Goal: Transaction & Acquisition: Purchase product/service

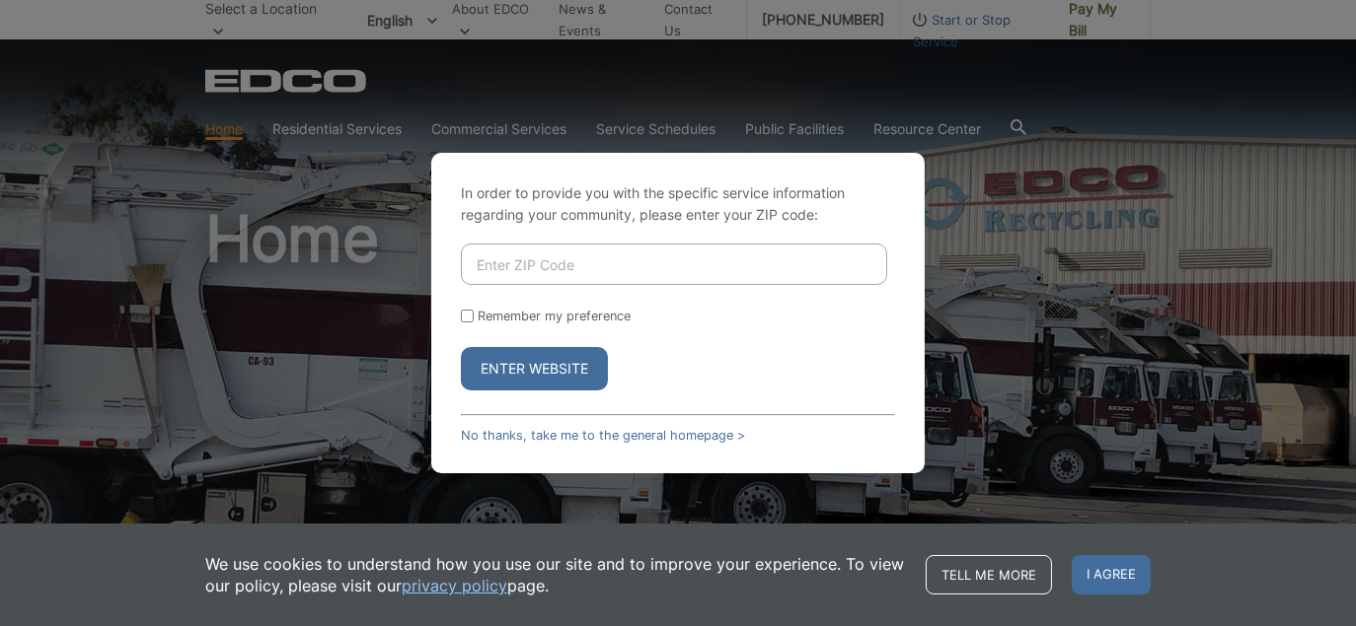
click at [552, 259] on input "Enter ZIP Code" at bounding box center [674, 264] width 426 height 41
type input "92024"
click at [557, 377] on button "Enter Website" at bounding box center [534, 368] width 147 height 43
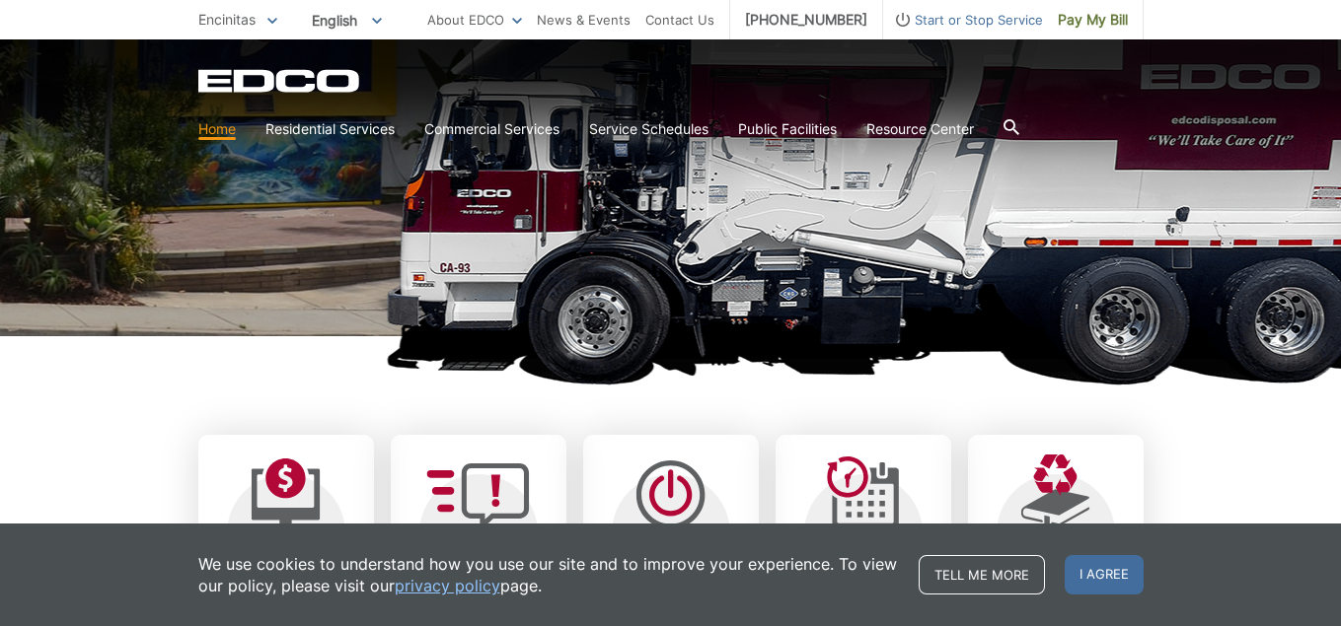
scroll to position [493, 0]
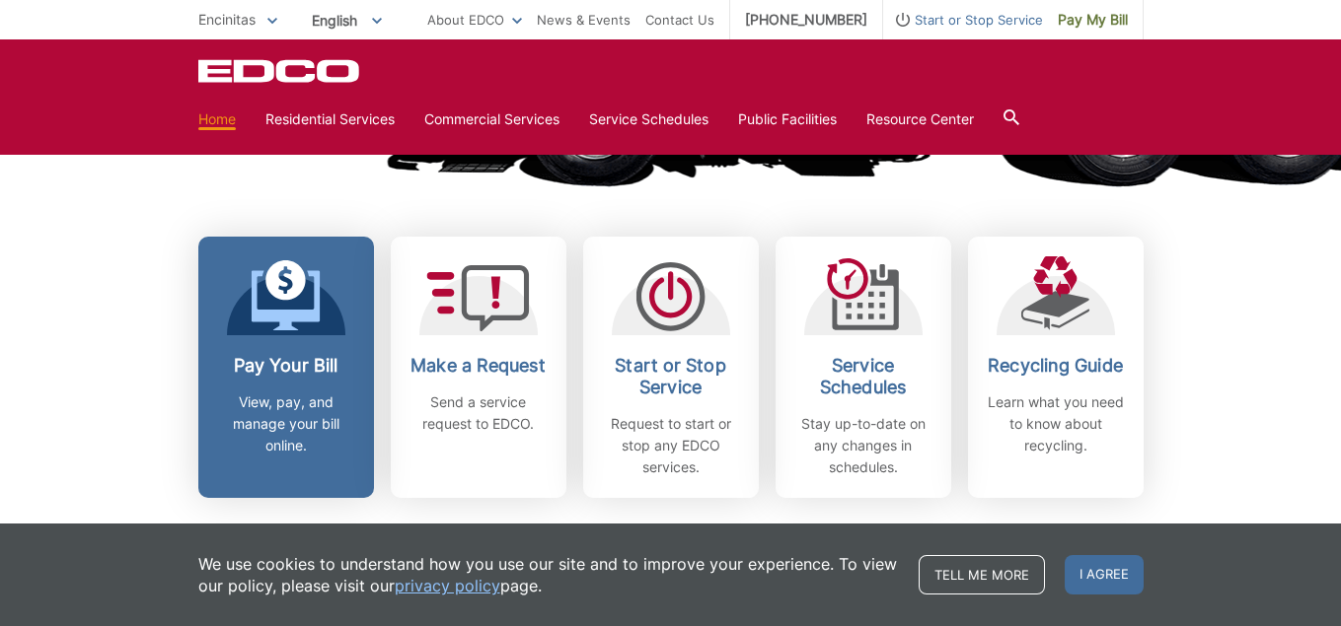
click at [266, 375] on h2 "Pay Your Bill" at bounding box center [286, 366] width 146 height 22
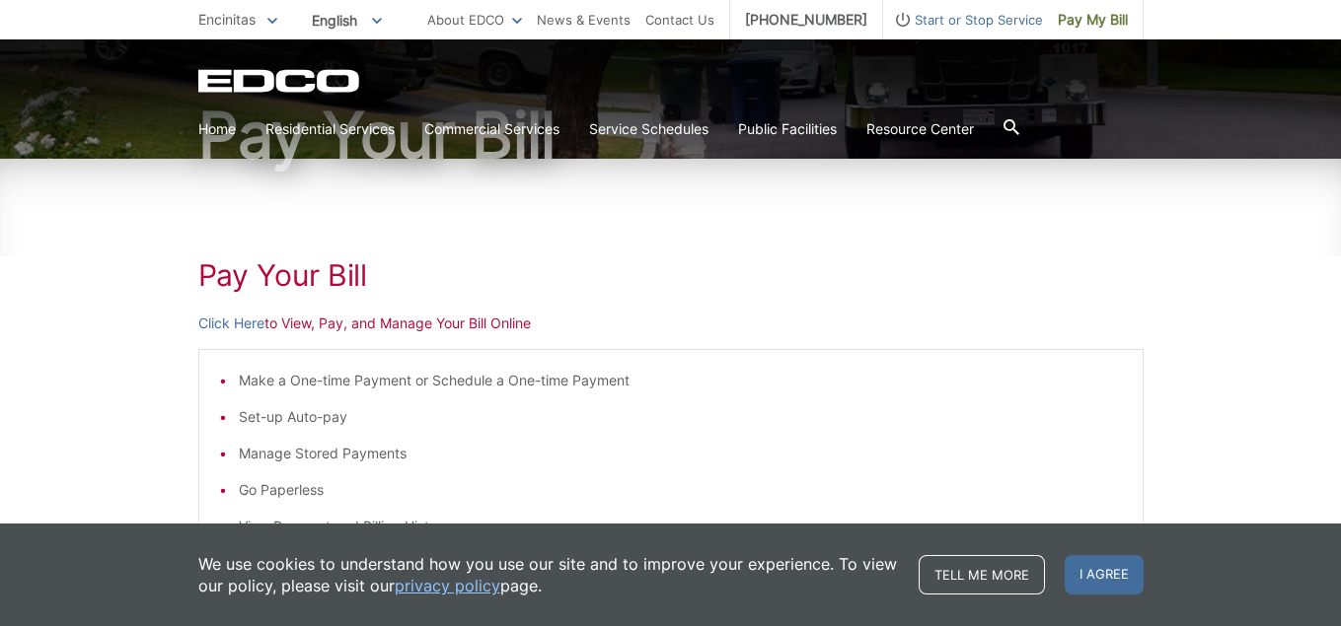
scroll to position [218, 0]
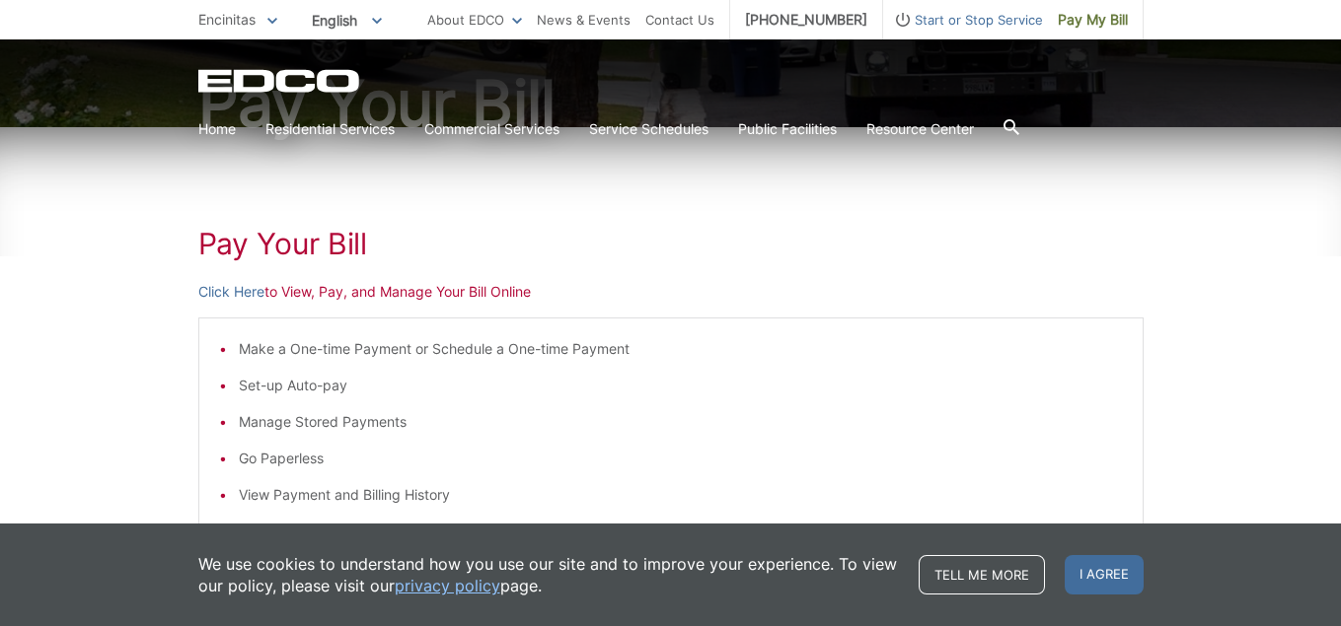
click at [302, 298] on p "Click Here to View, Pay, and Manage Your Bill Online" at bounding box center [670, 292] width 945 height 22
click at [850, 297] on p "Click Here to View, Pay, and Manage Your Bill Online" at bounding box center [670, 292] width 945 height 22
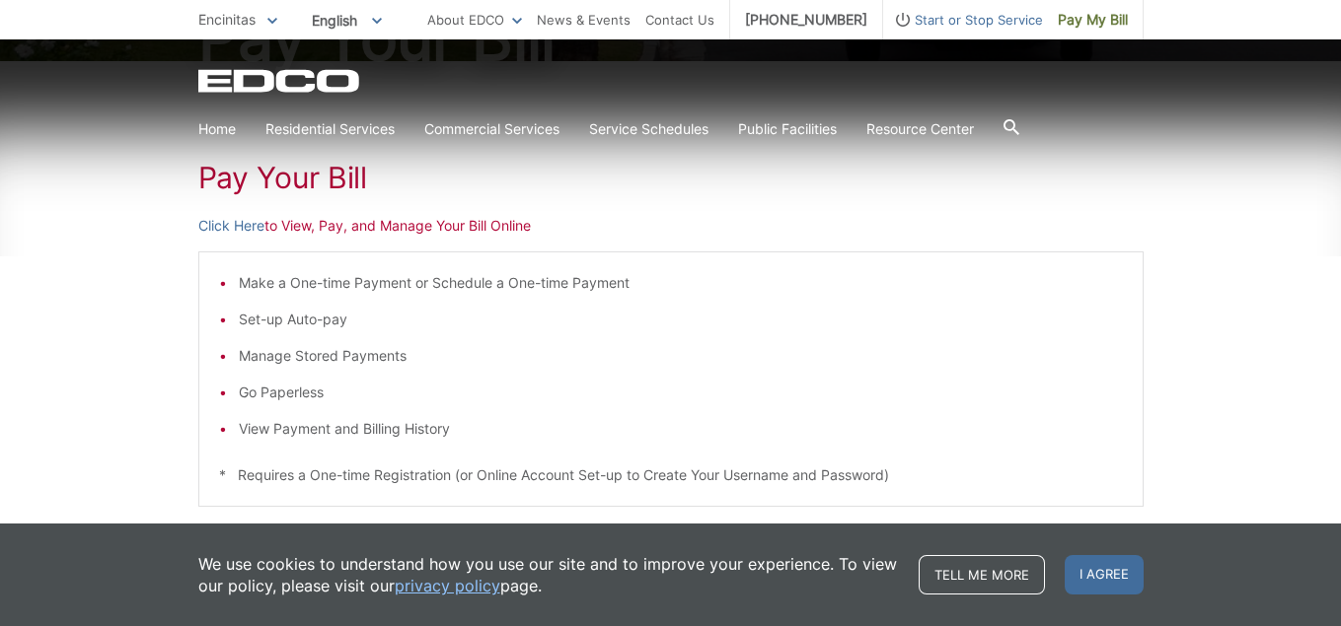
scroll to position [317, 0]
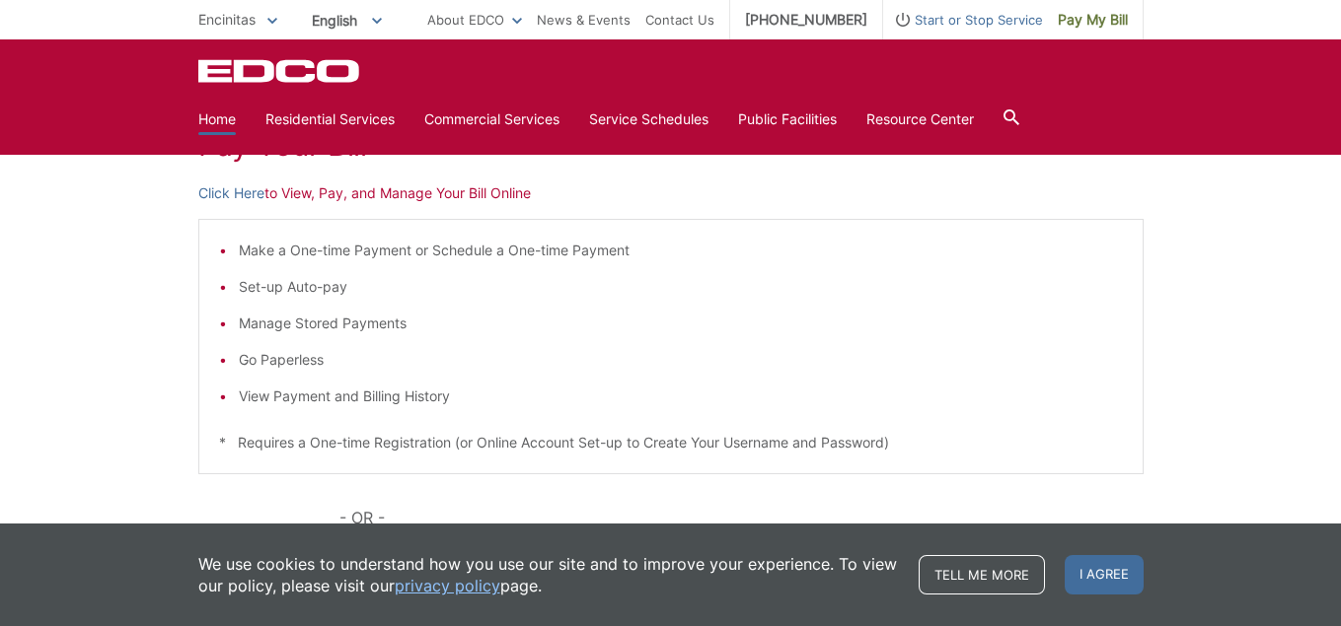
click at [211, 118] on link "Home" at bounding box center [216, 120] width 37 height 22
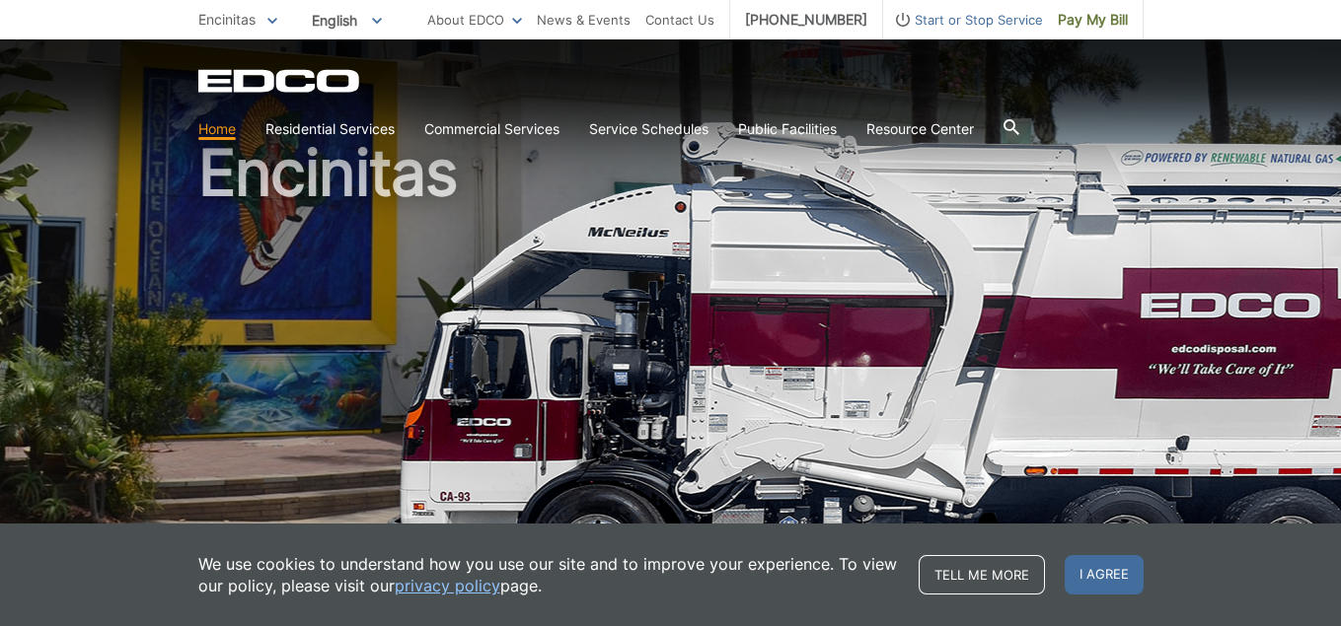
scroll to position [99, 0]
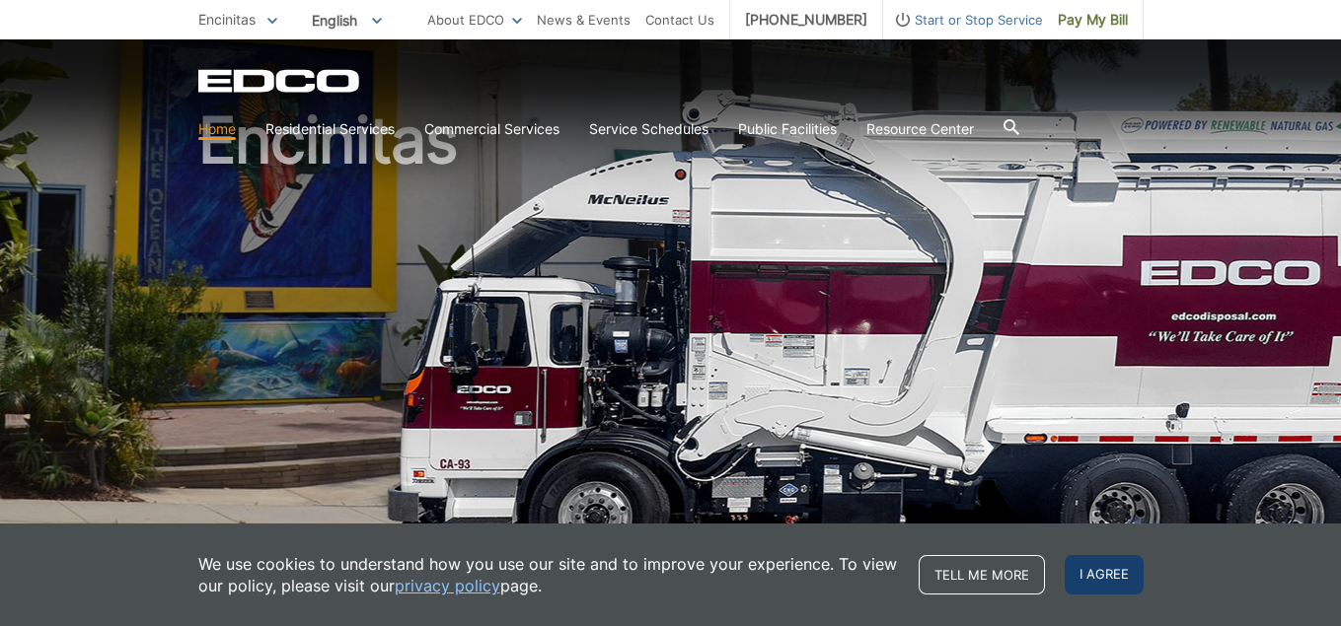
click at [1101, 564] on span "I agree" at bounding box center [1104, 574] width 79 height 39
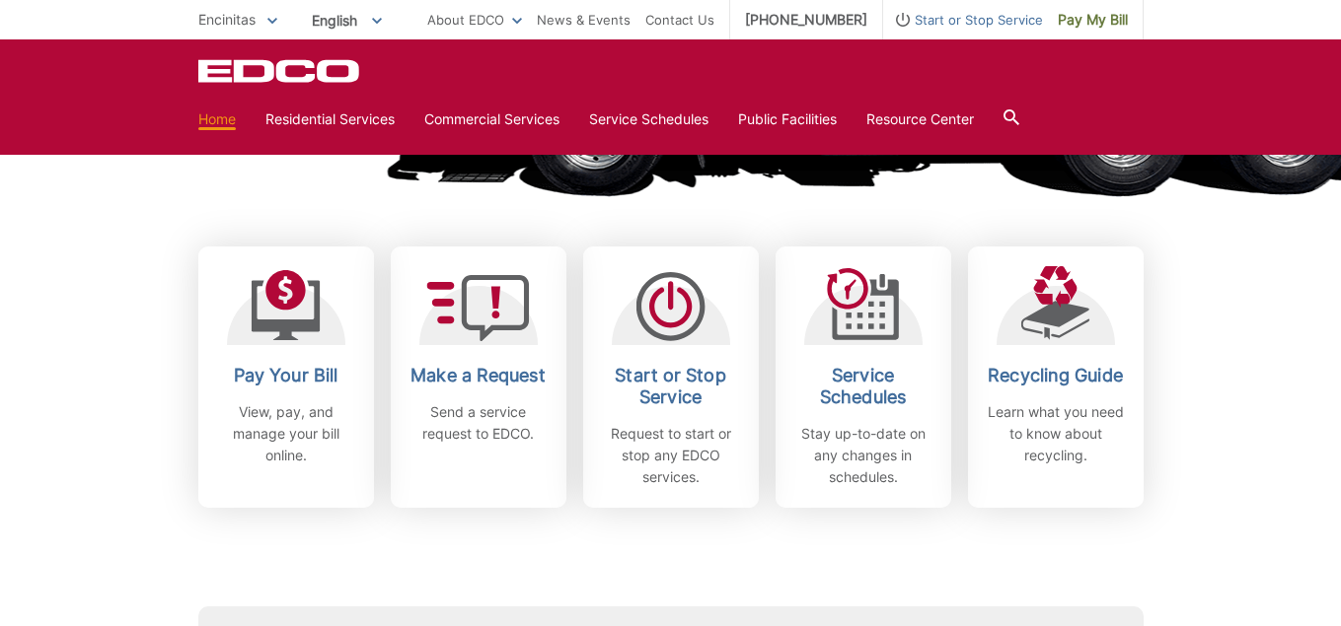
scroll to position [493, 0]
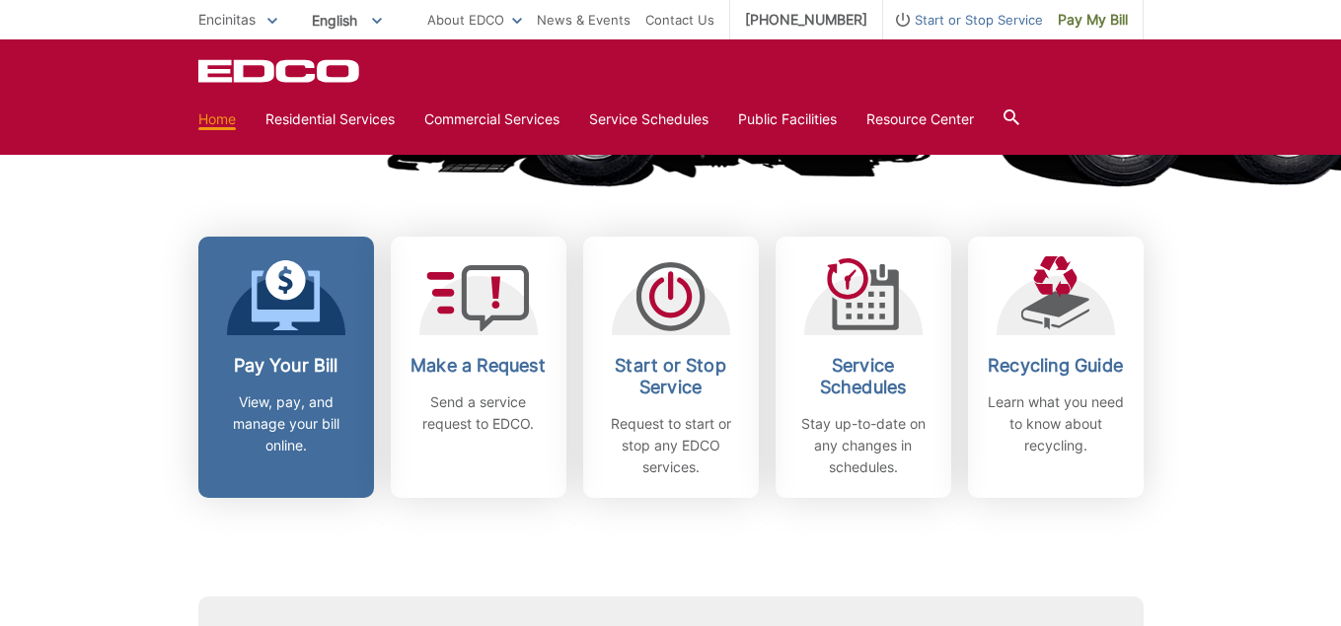
click at [296, 369] on h2 "Pay Your Bill" at bounding box center [286, 366] width 146 height 22
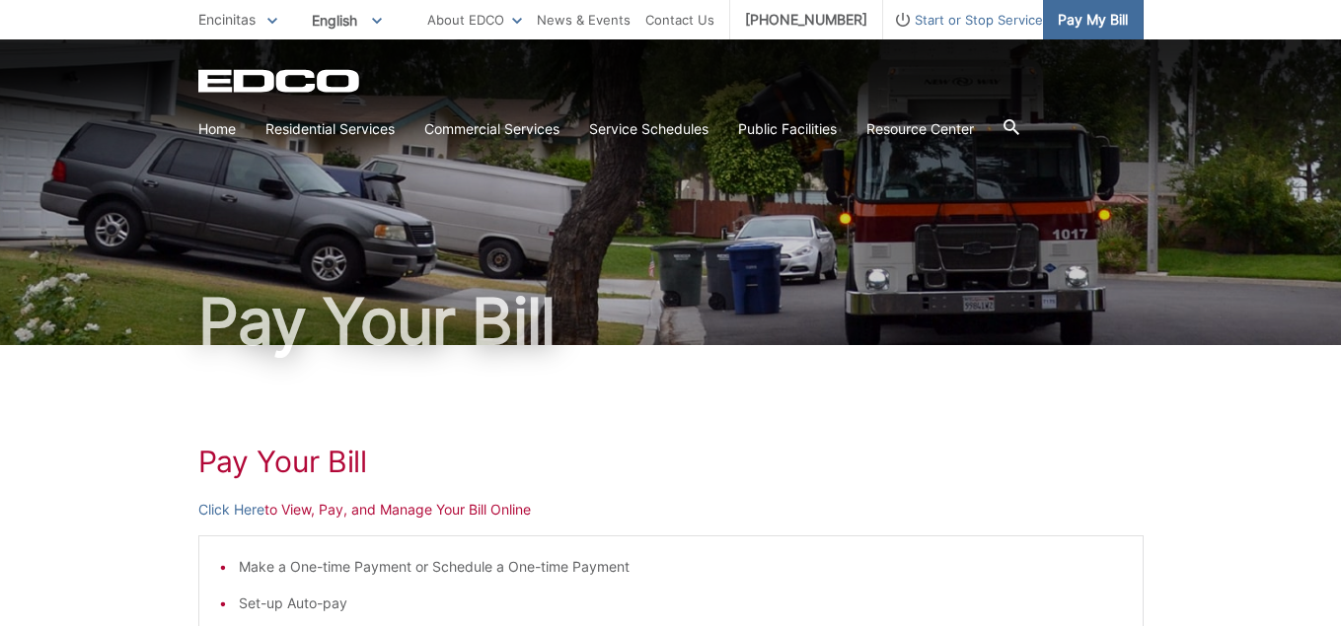
click at [1090, 23] on span "Pay My Bill" at bounding box center [1093, 20] width 70 height 22
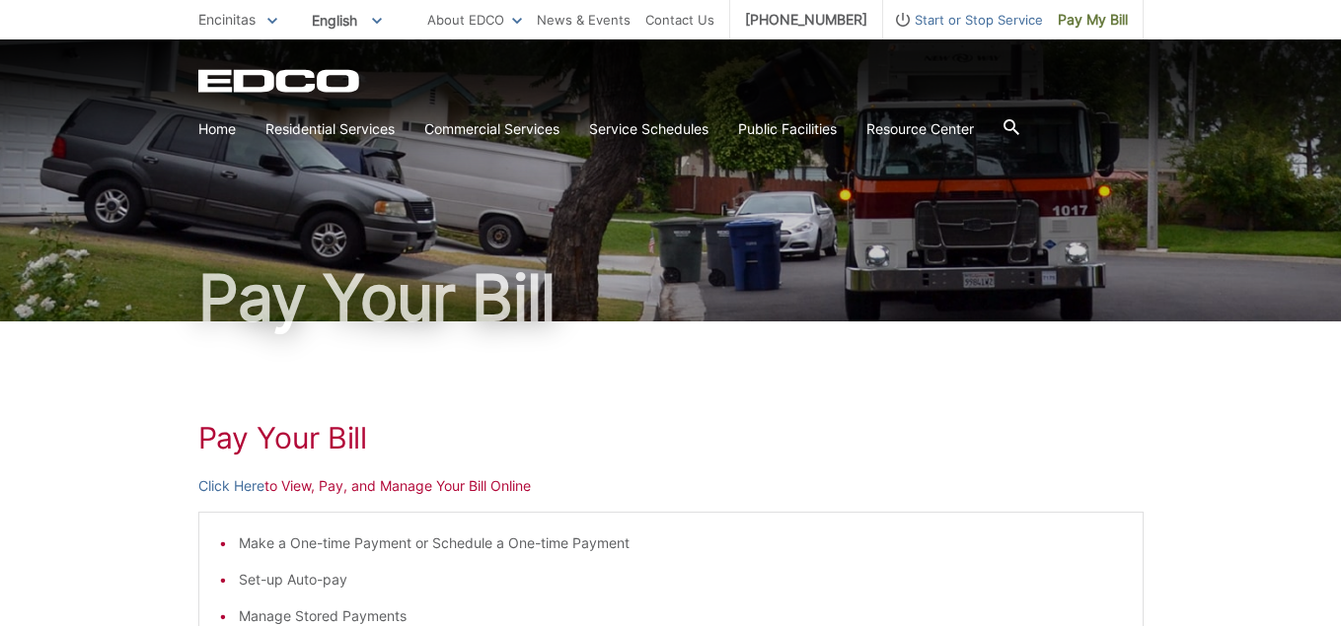
scroll to position [197, 0]
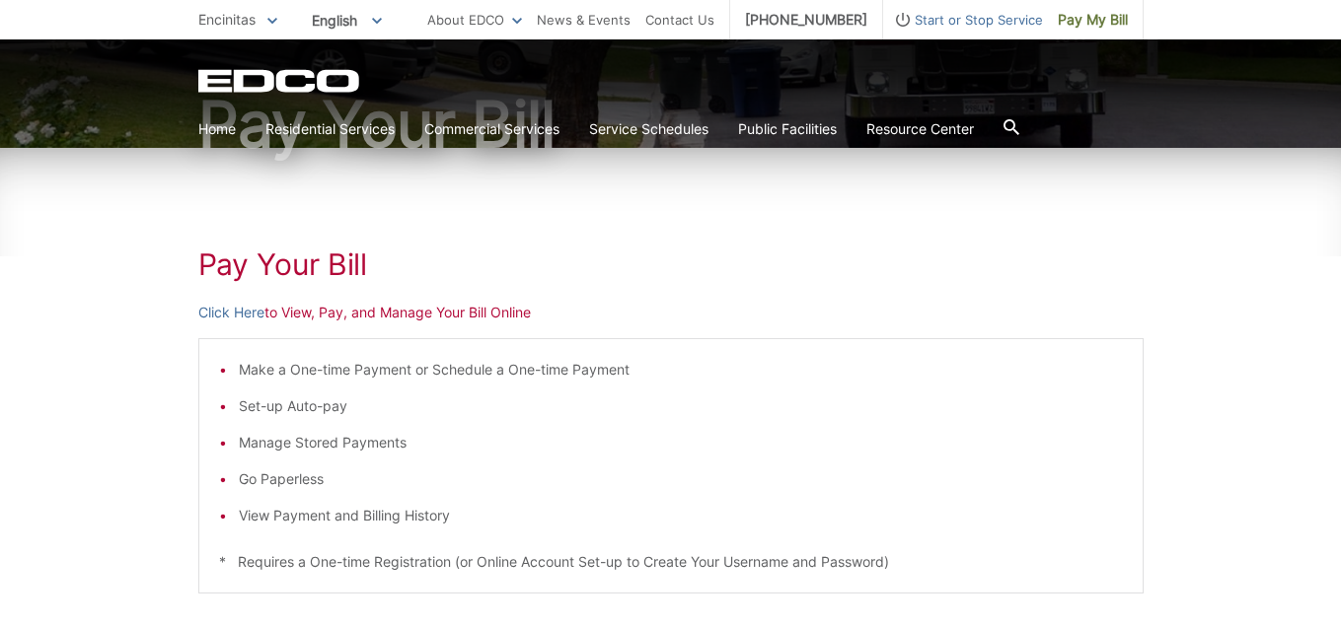
click at [308, 317] on p "Click Here to View, Pay, and Manage Your Bill Online" at bounding box center [670, 313] width 945 height 22
click at [334, 325] on div "Pay Your [PERSON_NAME] Here to View, Pay, and Manage Your Bill Online Make a On…" at bounding box center [670, 545] width 945 height 795
click at [309, 327] on div "Pay Your Bill Click Here to View, Pay, and Manage Your Bill Online Make a One-t…" at bounding box center [670, 545] width 945 height 795
click at [316, 525] on li "View Payment and Billing History" at bounding box center [681, 516] width 884 height 22
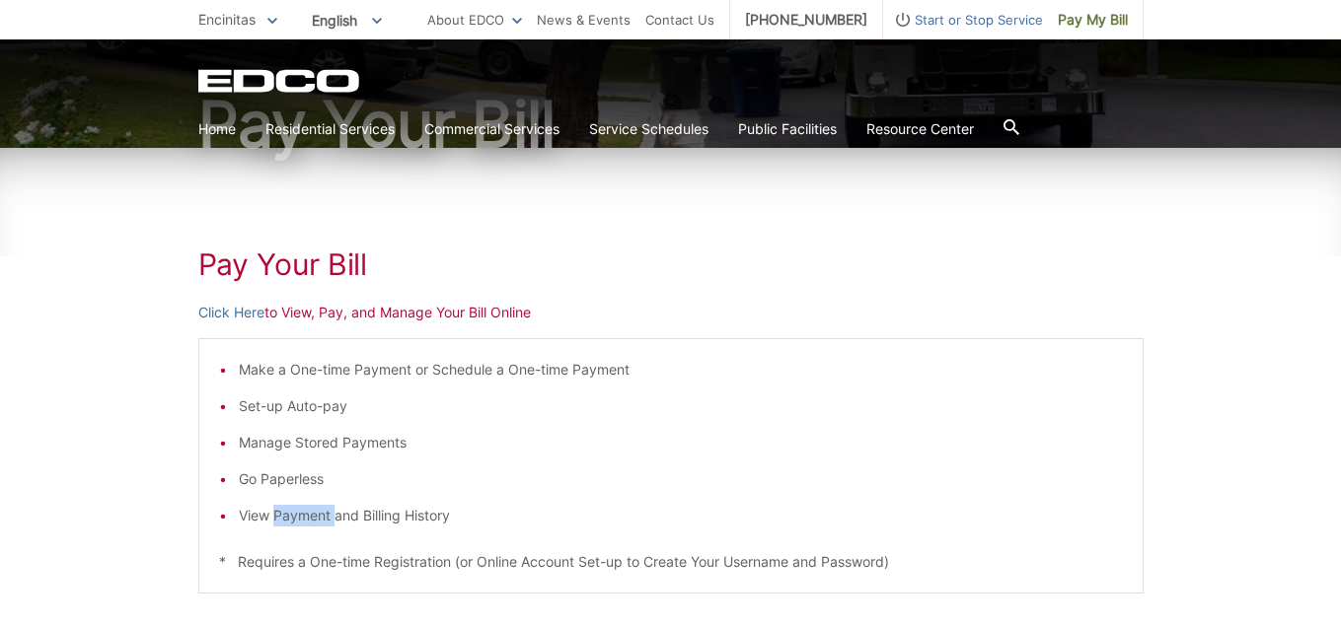
click at [316, 525] on li "View Payment and Billing History" at bounding box center [681, 516] width 884 height 22
drag, startPoint x: 316, startPoint y: 525, endPoint x: 576, endPoint y: 511, distance: 260.8
click at [576, 511] on li "View Payment and Billing History" at bounding box center [681, 516] width 884 height 22
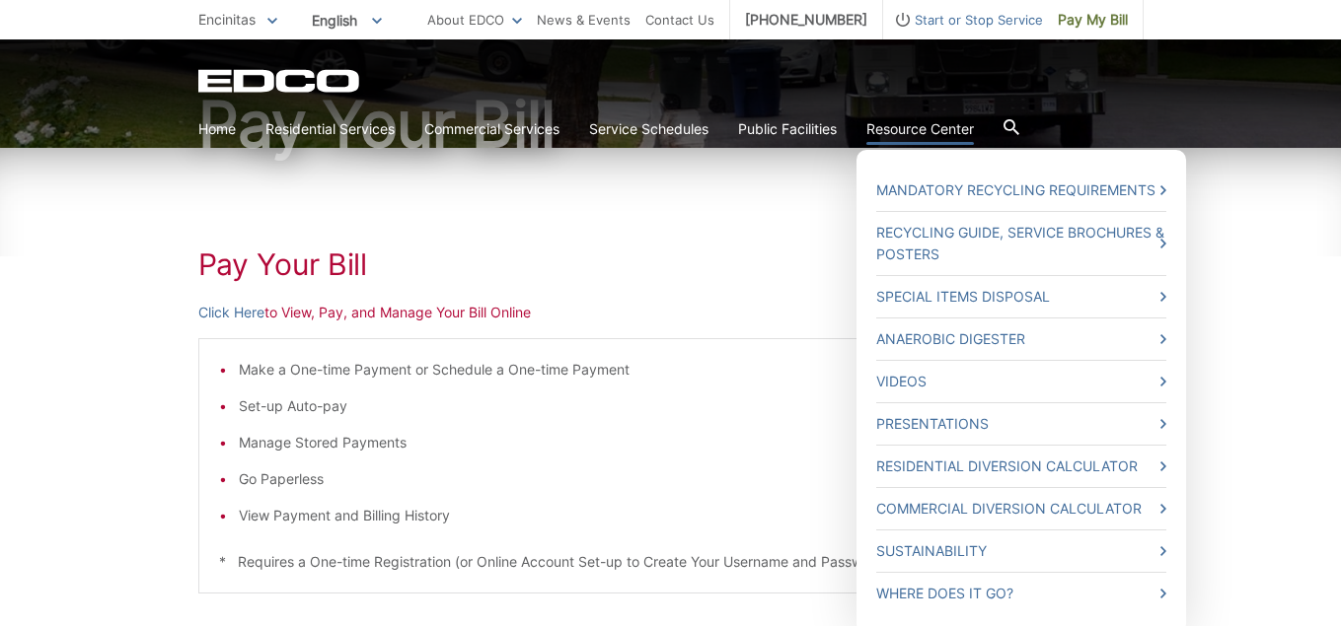
click at [906, 134] on link "Resource Center" at bounding box center [920, 129] width 108 height 22
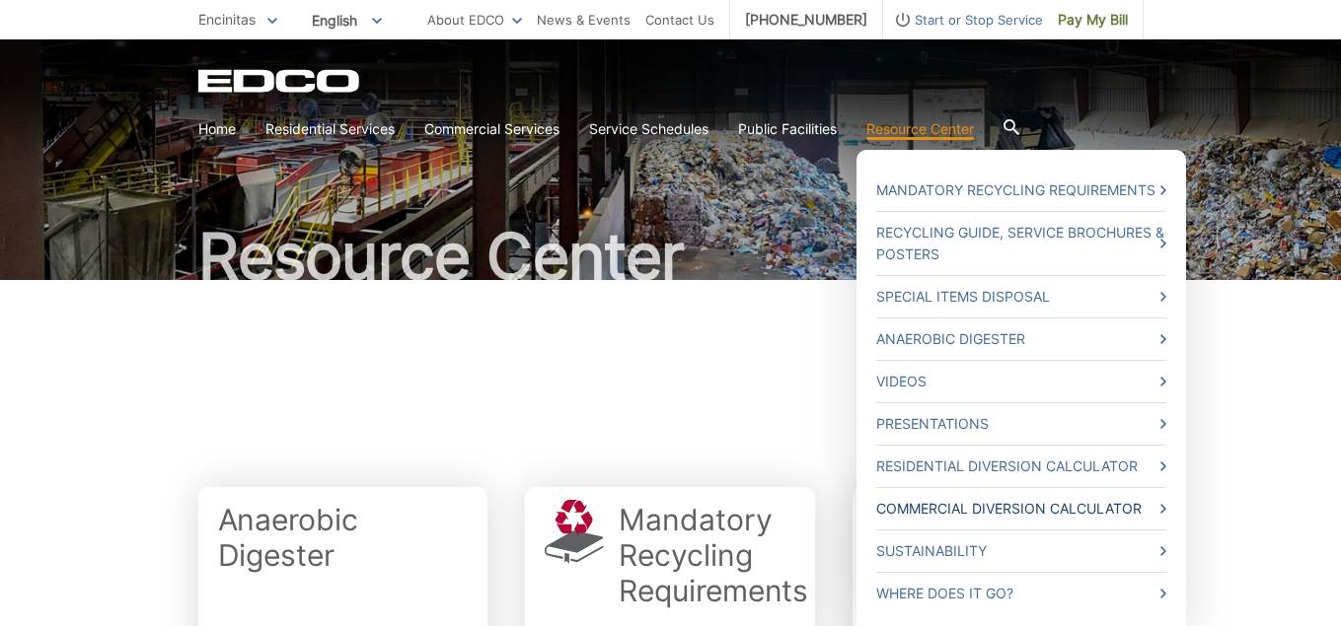
scroll to position [197, 0]
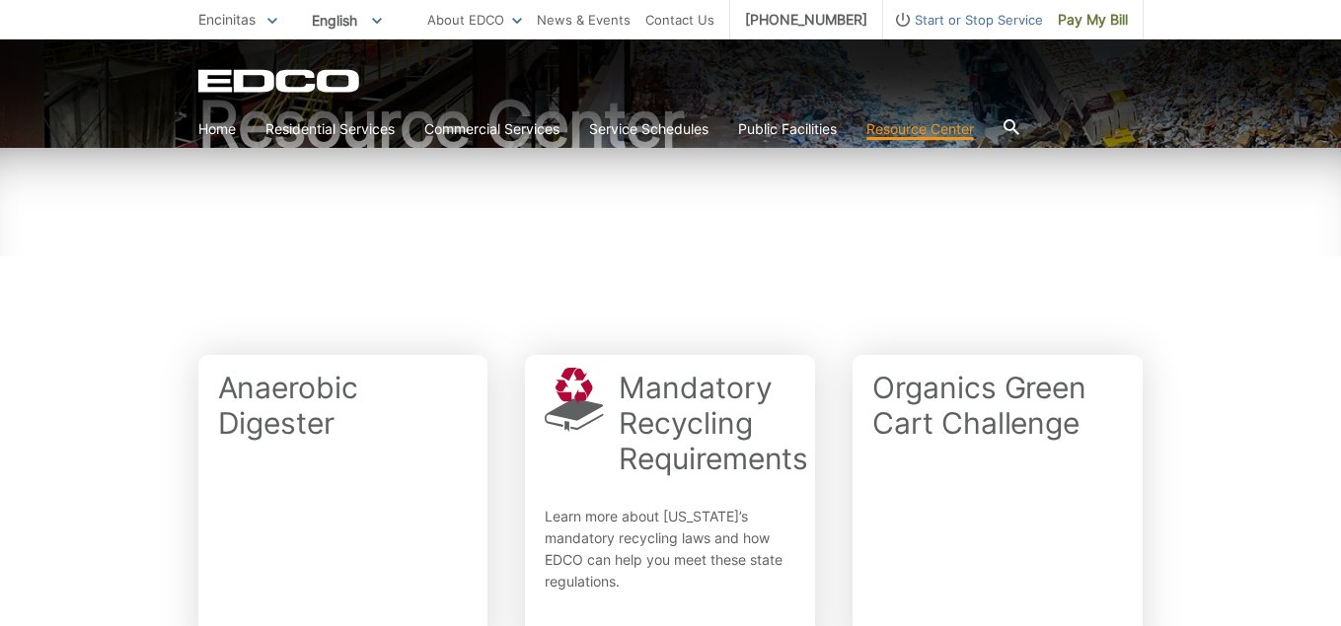
click at [440, 249] on div at bounding box center [670, 246] width 945 height 197
click at [239, 26] on span "Encinitas" at bounding box center [226, 19] width 57 height 17
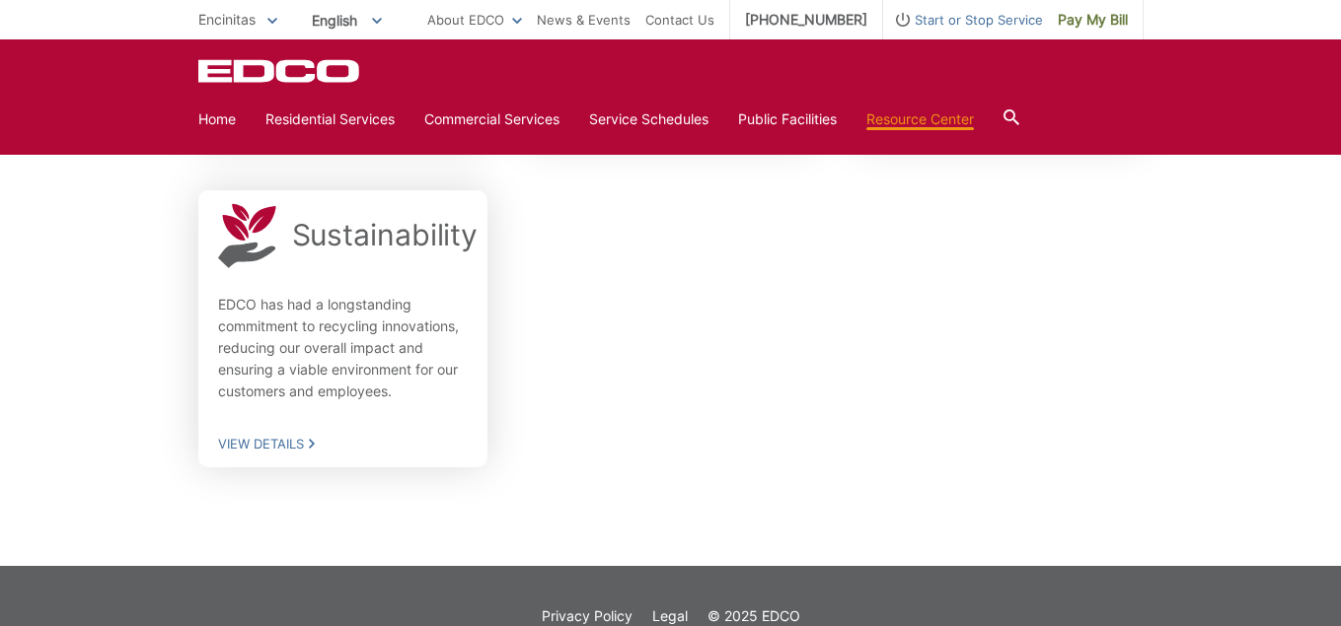
scroll to position [1458, 0]
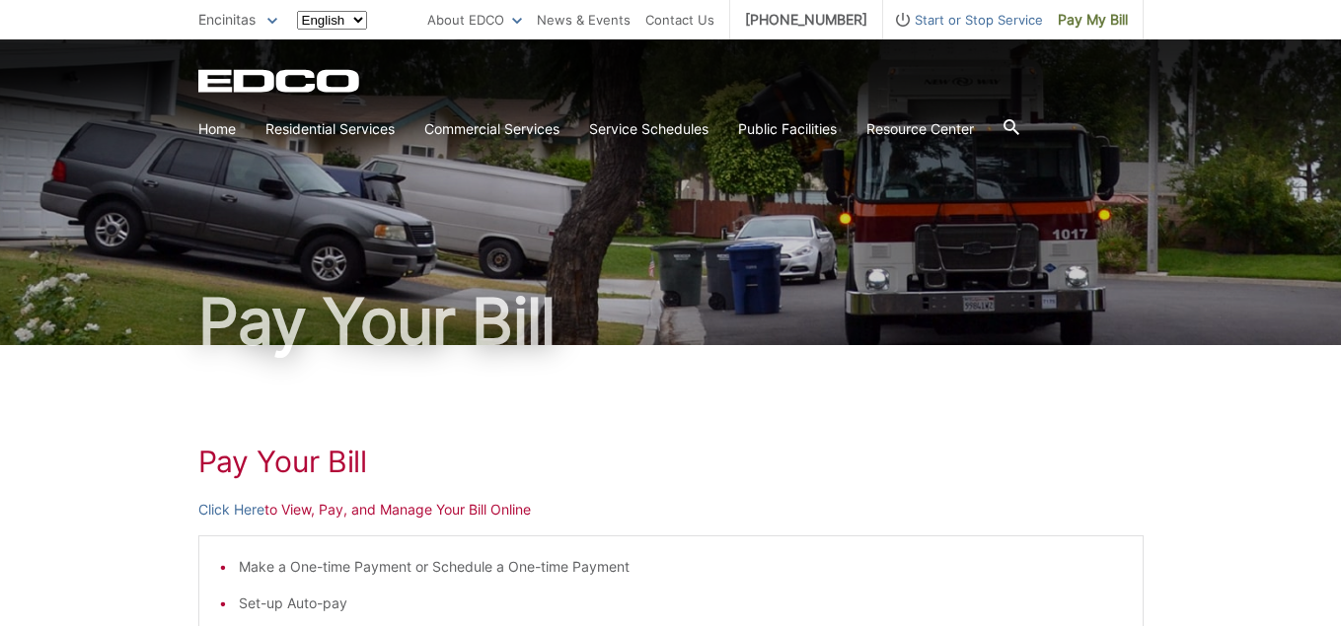
scroll to position [197, 0]
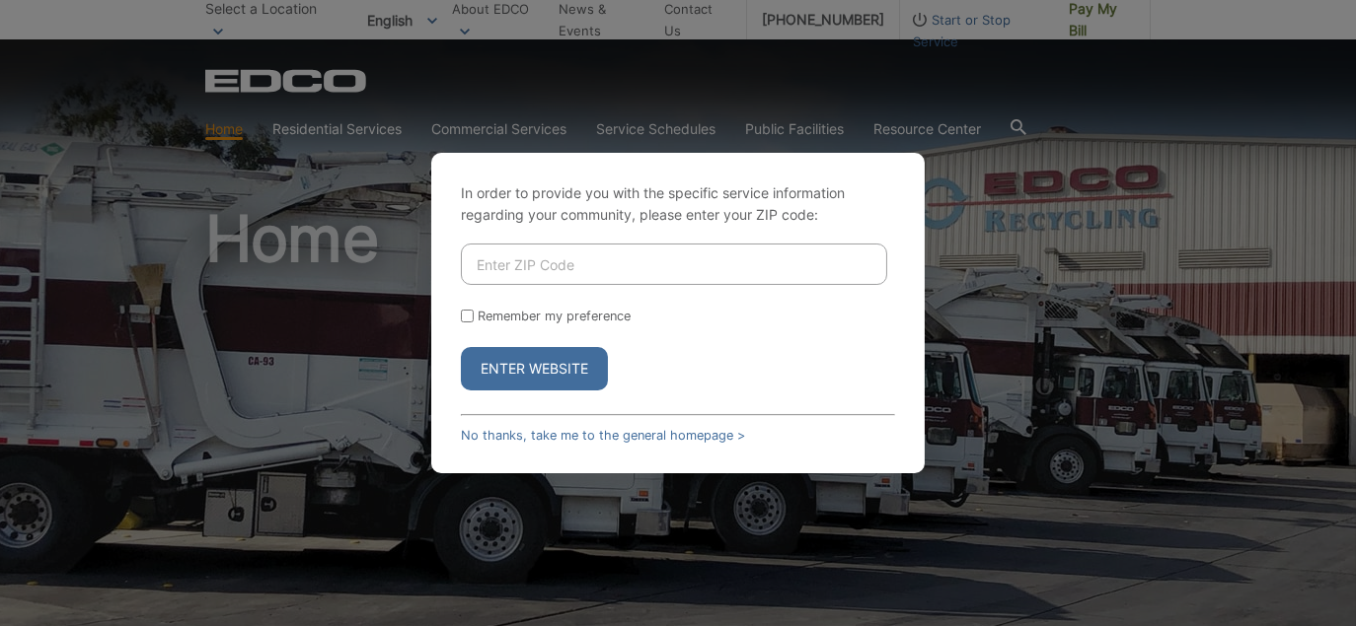
click at [568, 263] on input "Enter ZIP Code" at bounding box center [674, 264] width 426 height 41
type input "92024"
click at [554, 367] on button "Enter Website" at bounding box center [534, 368] width 147 height 43
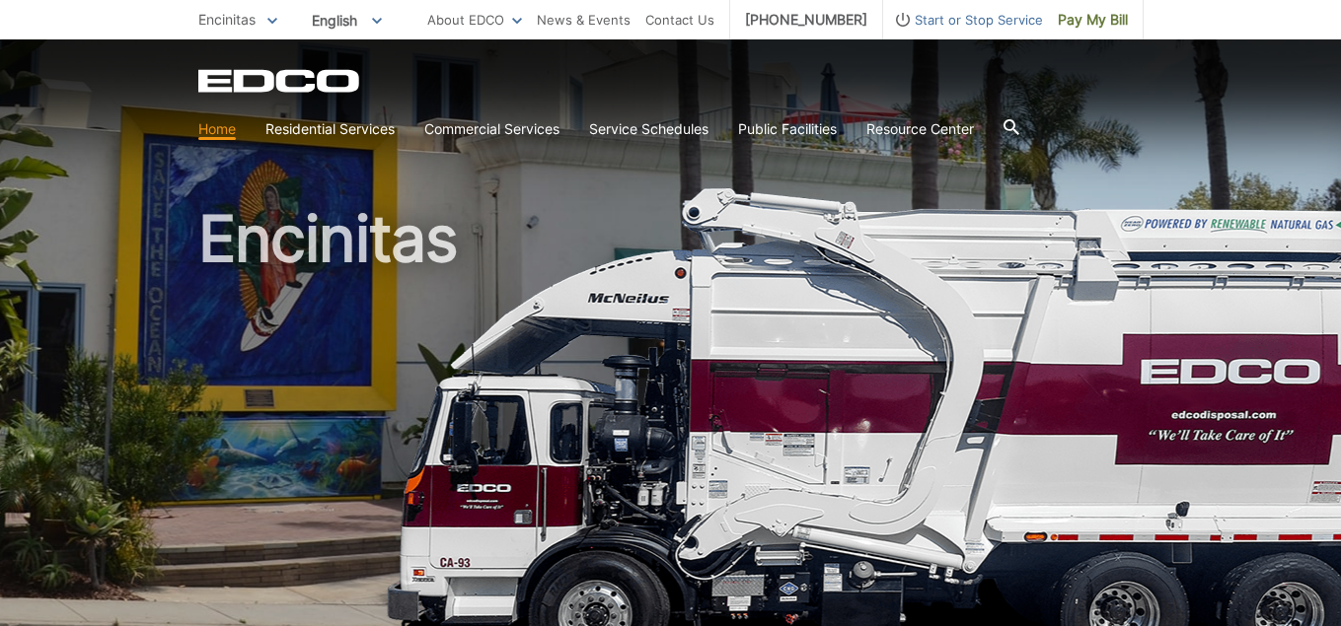
click at [214, 140] on link "Home" at bounding box center [216, 129] width 37 height 22
click at [205, 130] on link "Home" at bounding box center [216, 129] width 37 height 22
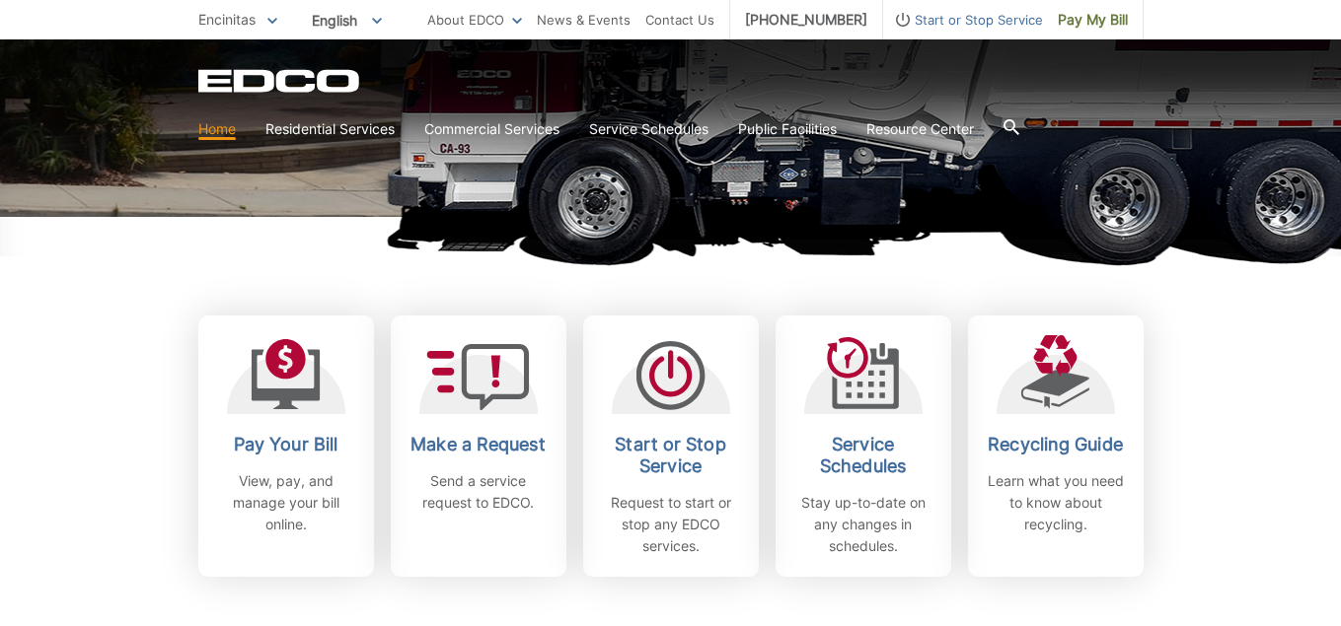
scroll to position [493, 0]
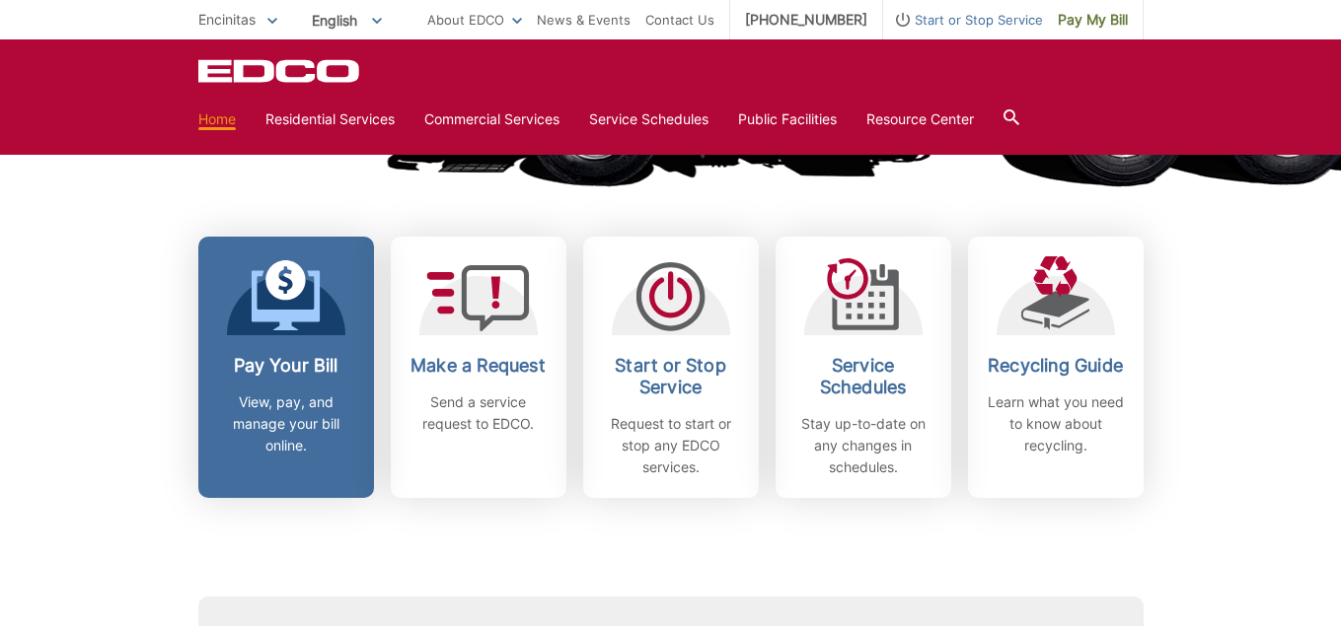
click at [283, 426] on p "View, pay, and manage your bill online." at bounding box center [286, 424] width 146 height 65
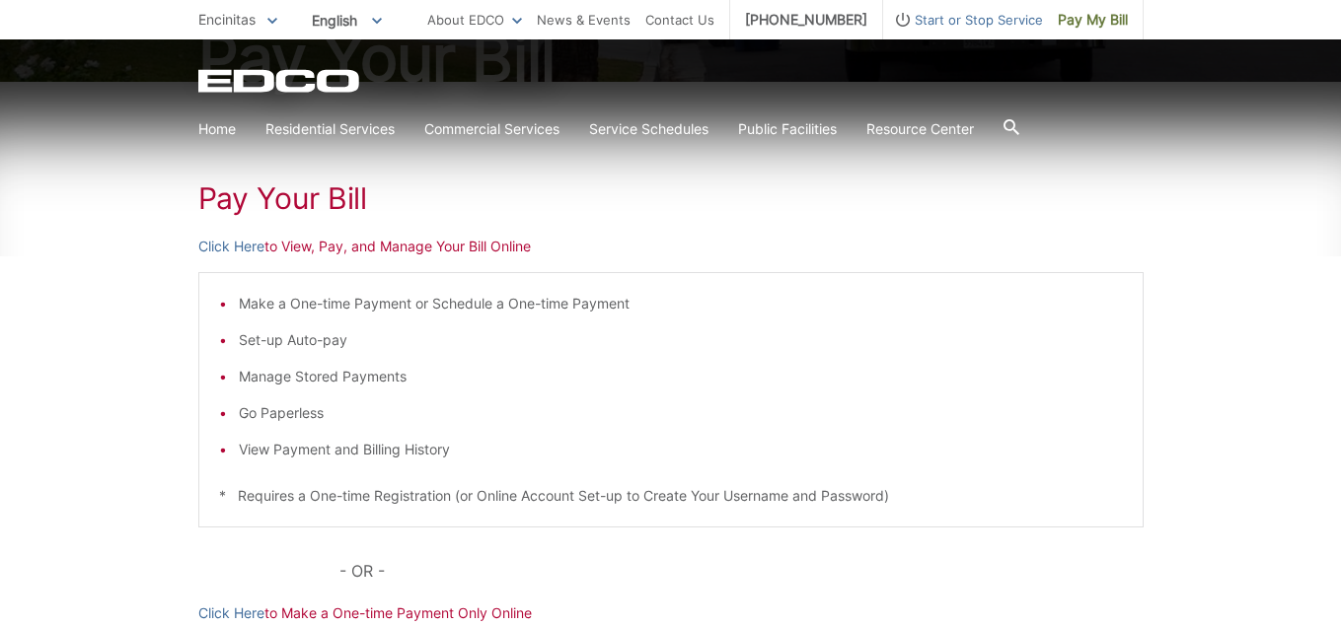
scroll to position [296, 0]
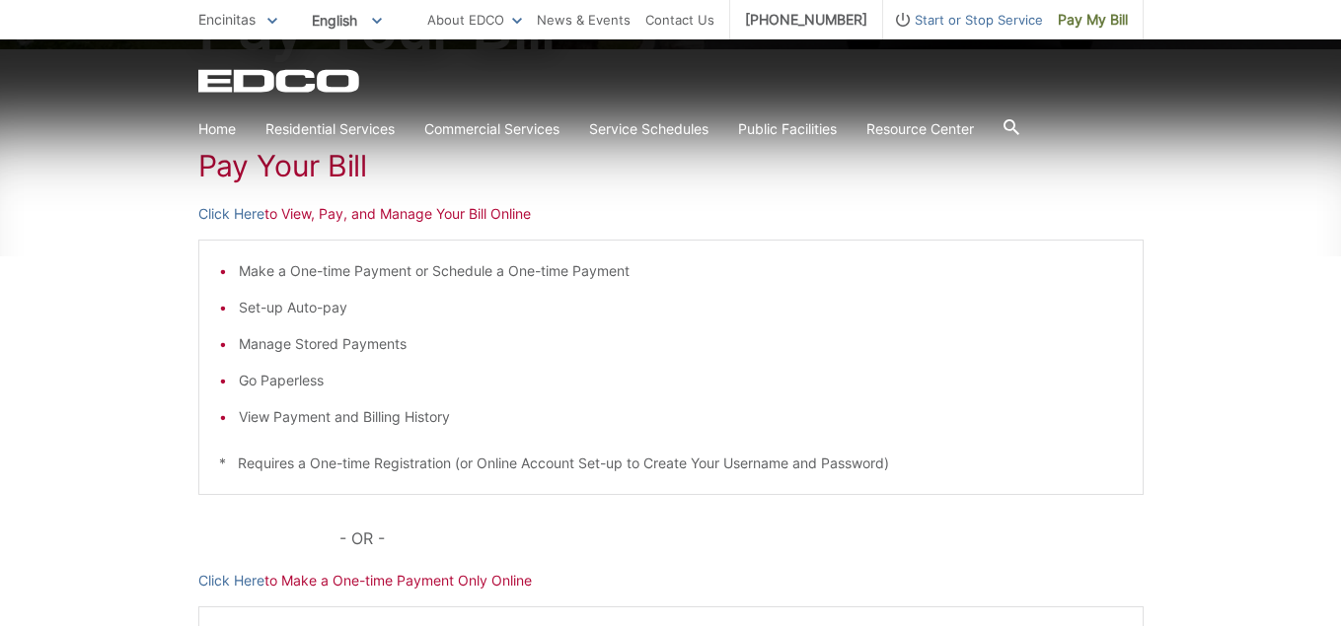
click at [329, 430] on div "Make a One-time Payment or Schedule a One-time Payment Set-up Auto-pay Manage S…" at bounding box center [670, 368] width 945 height 256
click at [880, 381] on li "Go Paperless" at bounding box center [681, 381] width 884 height 22
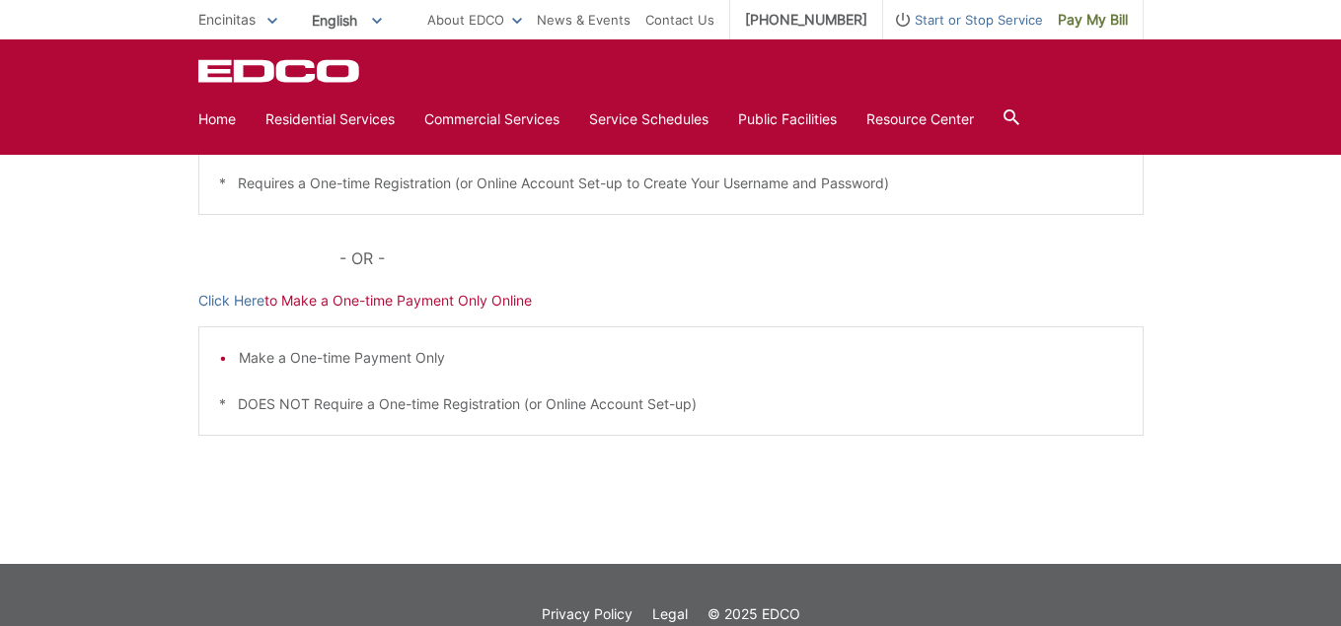
scroll to position [592, 0]
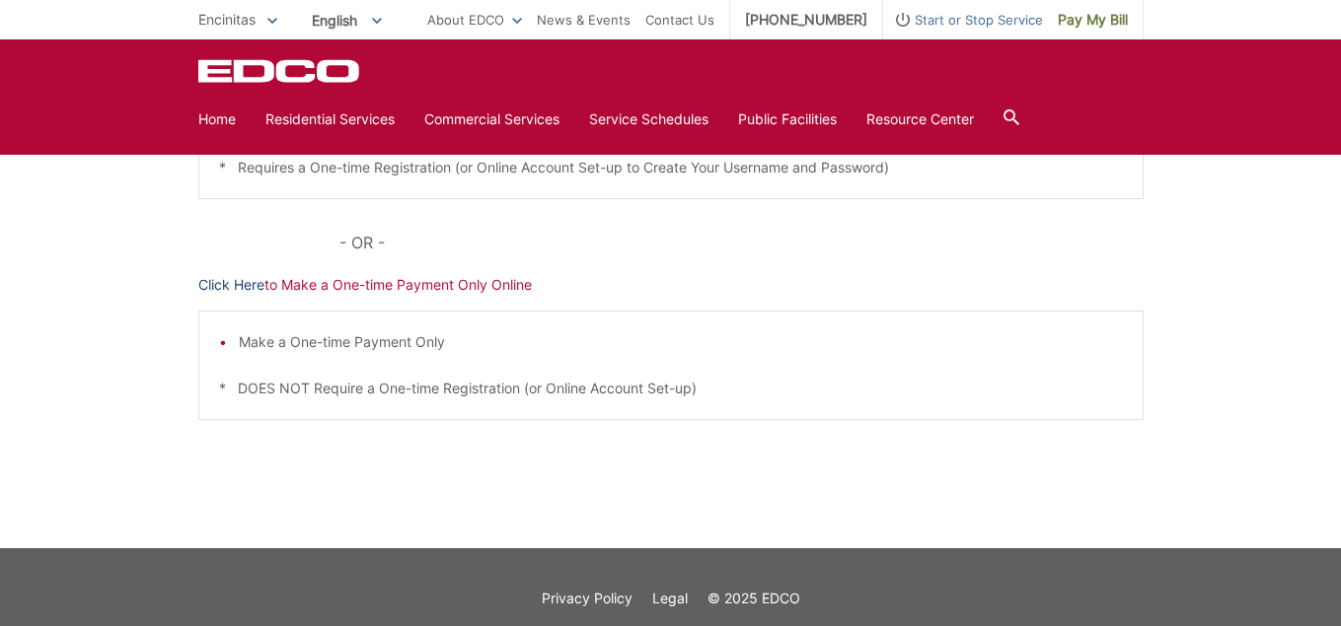
click at [241, 287] on link "Click Here" at bounding box center [231, 285] width 66 height 22
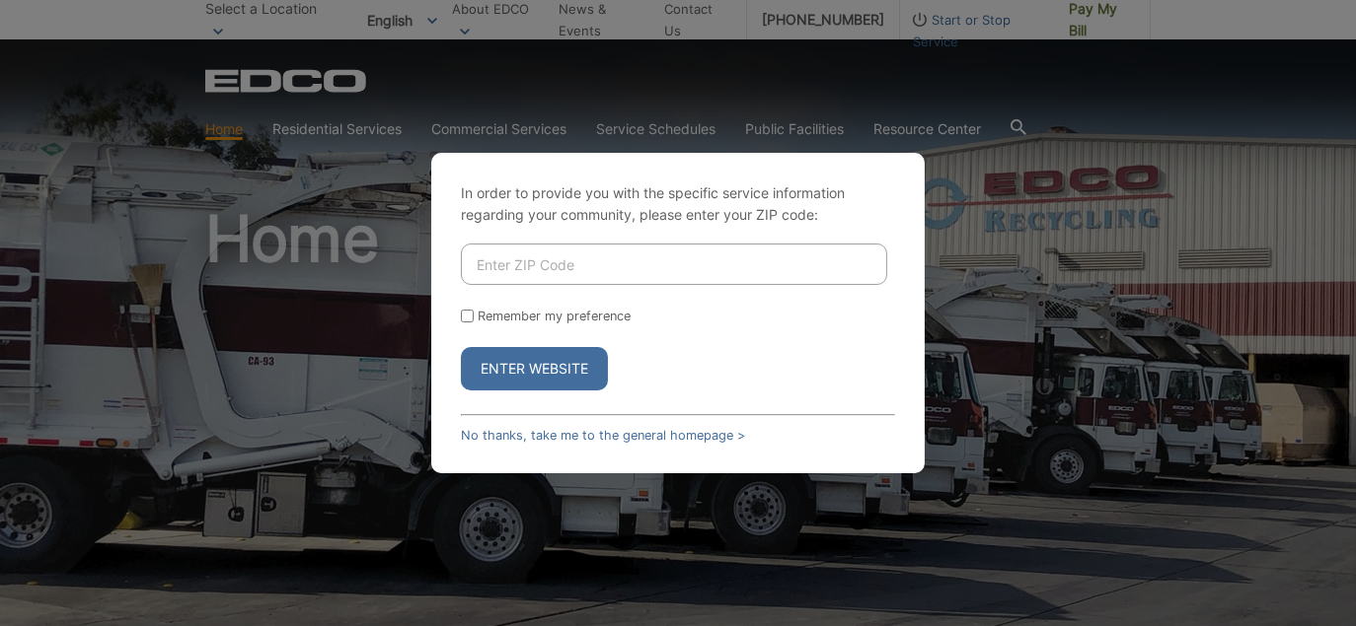
click at [580, 274] on input "Enter ZIP Code" at bounding box center [674, 264] width 426 height 41
type input "92024"
click at [469, 317] on input "Remember my preference" at bounding box center [467, 316] width 13 height 13
checkbox input "true"
click at [542, 368] on button "Enter Website" at bounding box center [534, 368] width 147 height 43
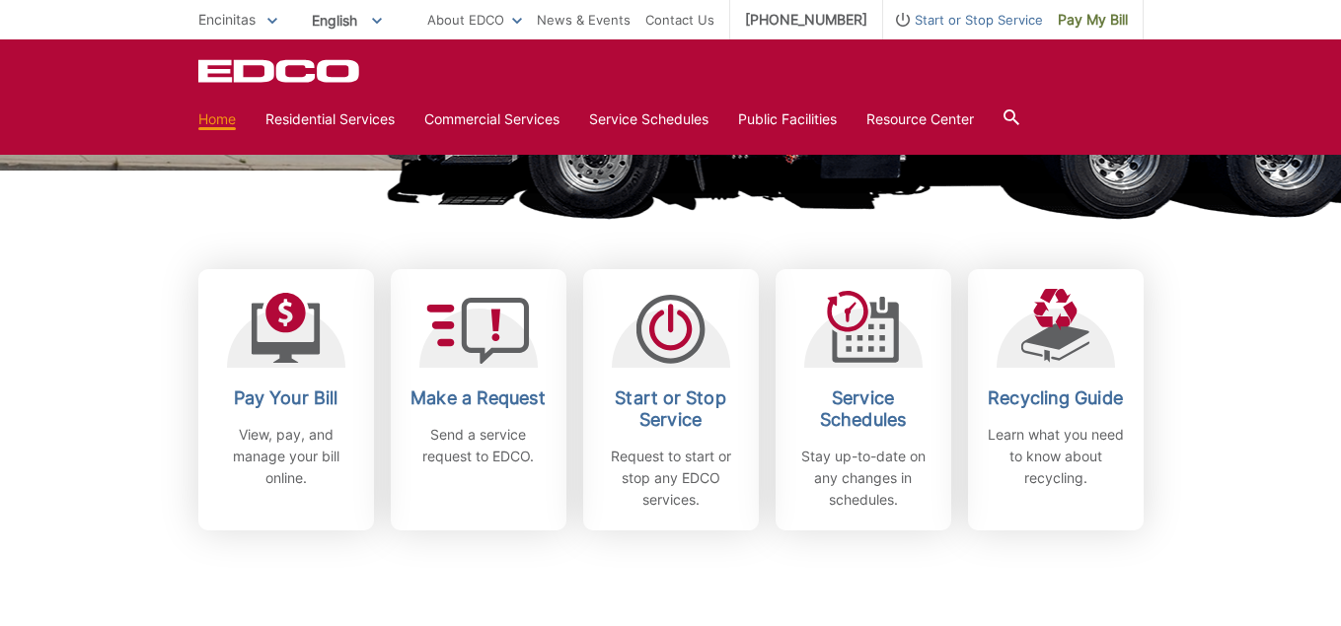
scroll to position [493, 0]
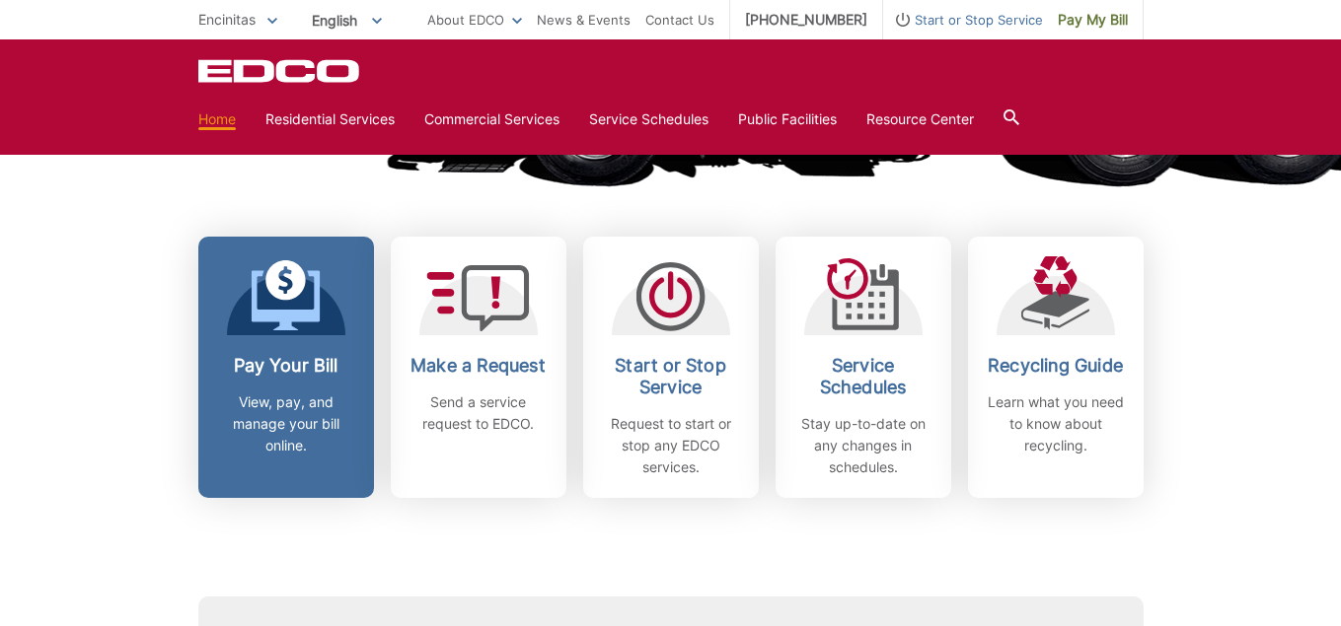
click at [292, 303] on icon at bounding box center [285, 295] width 69 height 71
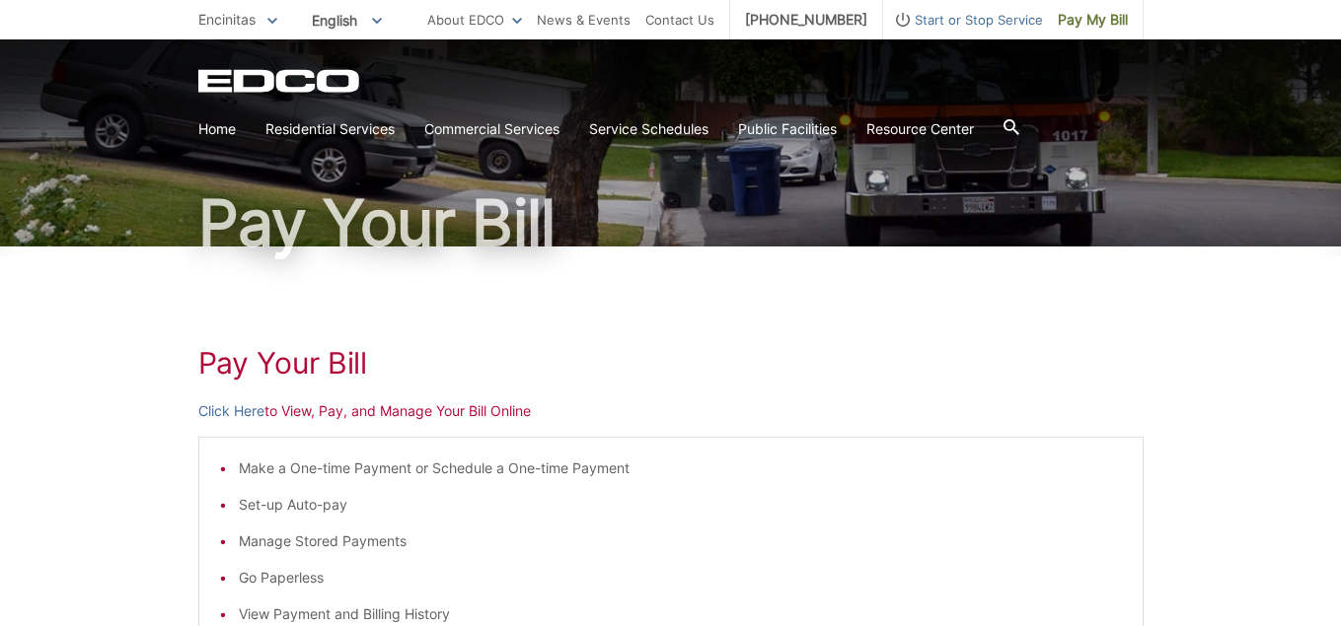
scroll to position [197, 0]
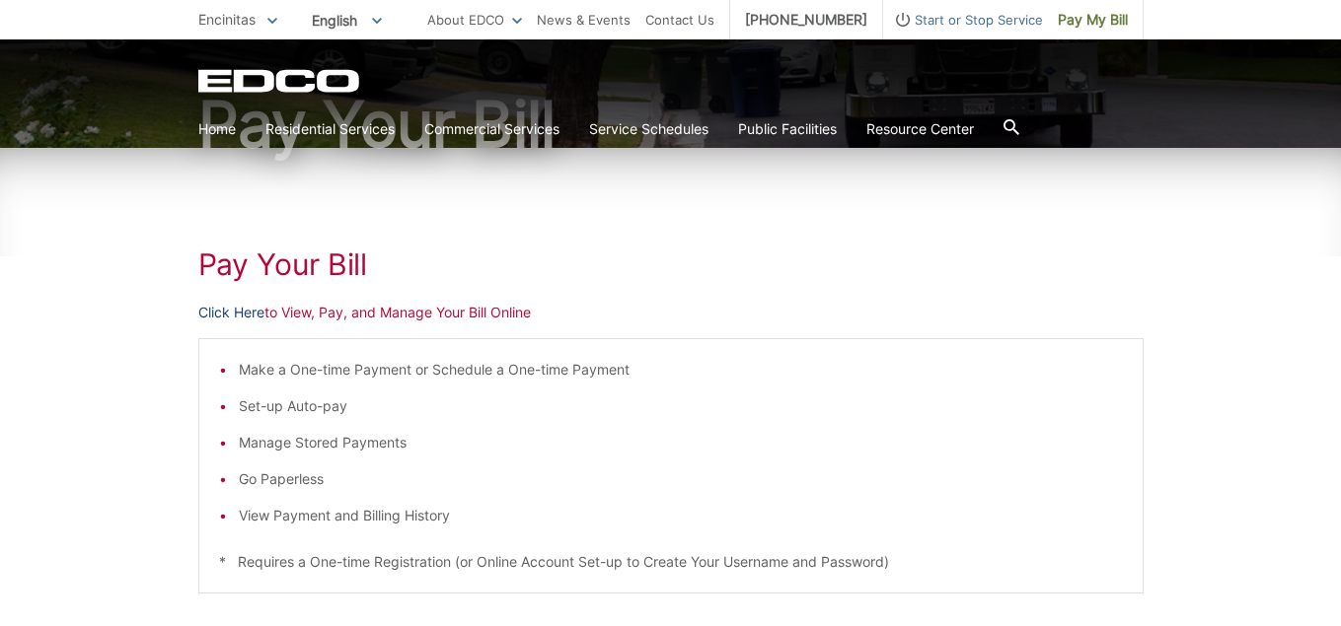
click at [238, 316] on link "Click Here" at bounding box center [231, 313] width 66 height 22
